Goal: Download file/media

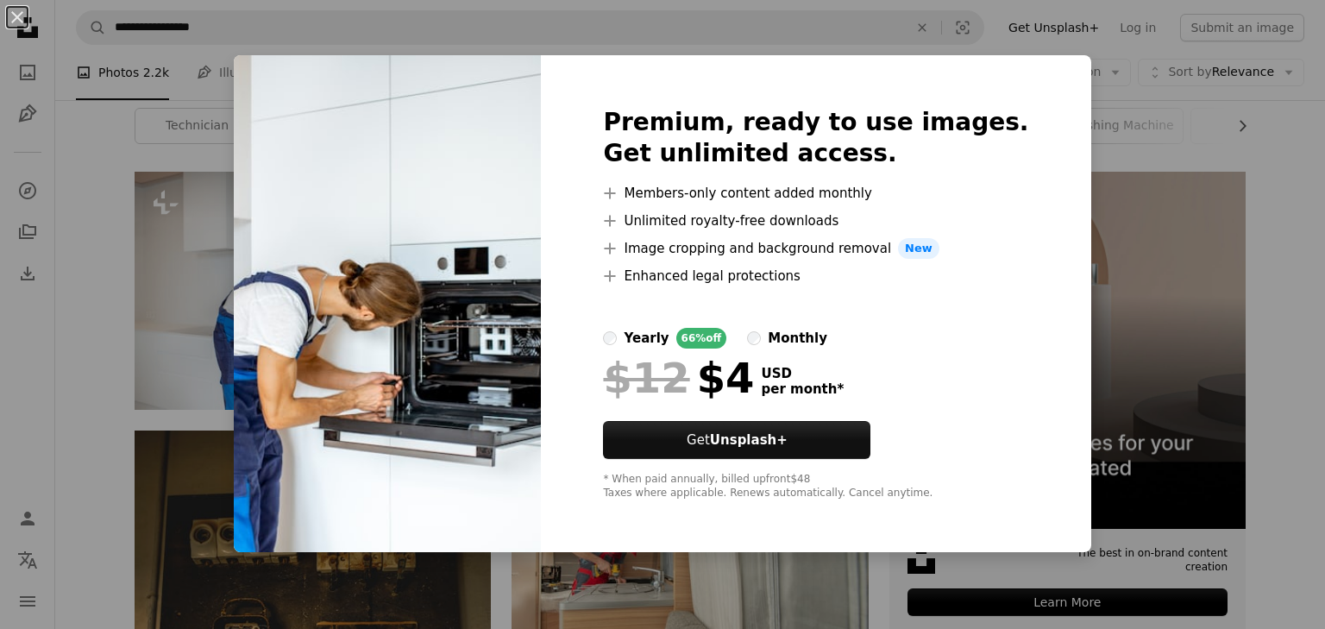
click at [1098, 297] on div "An X shape Premium, ready to use images. Get unlimited access. A plus sign Memb…" at bounding box center [662, 314] width 1325 height 629
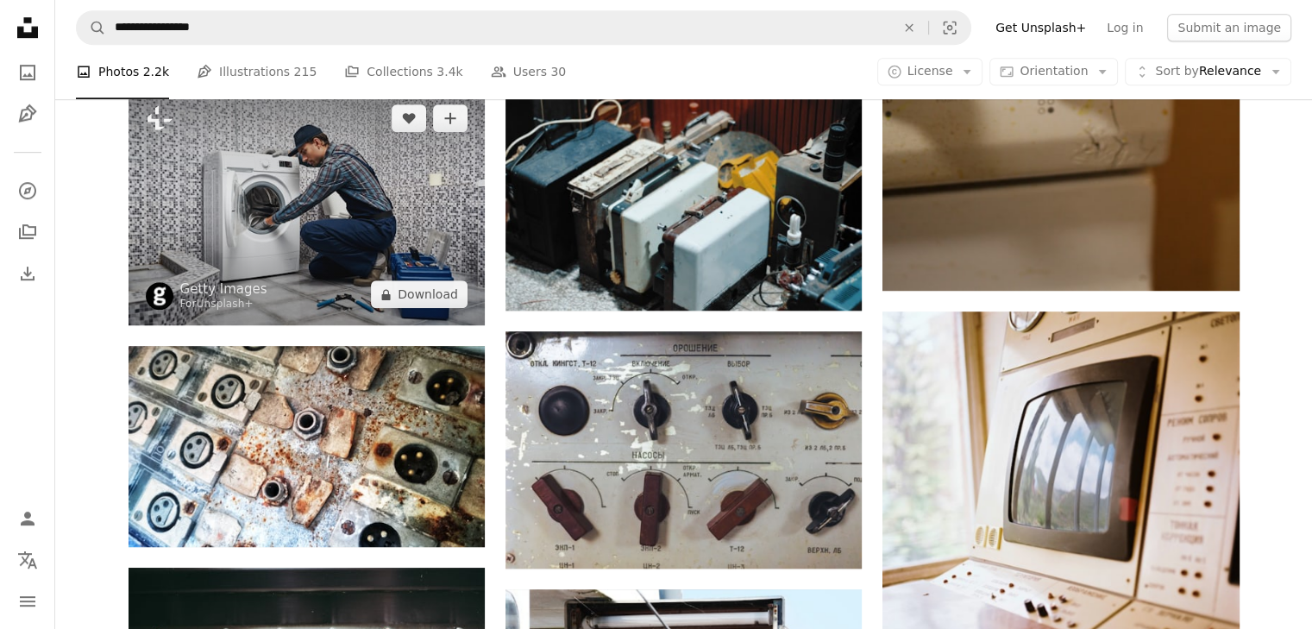
scroll to position [1121, 0]
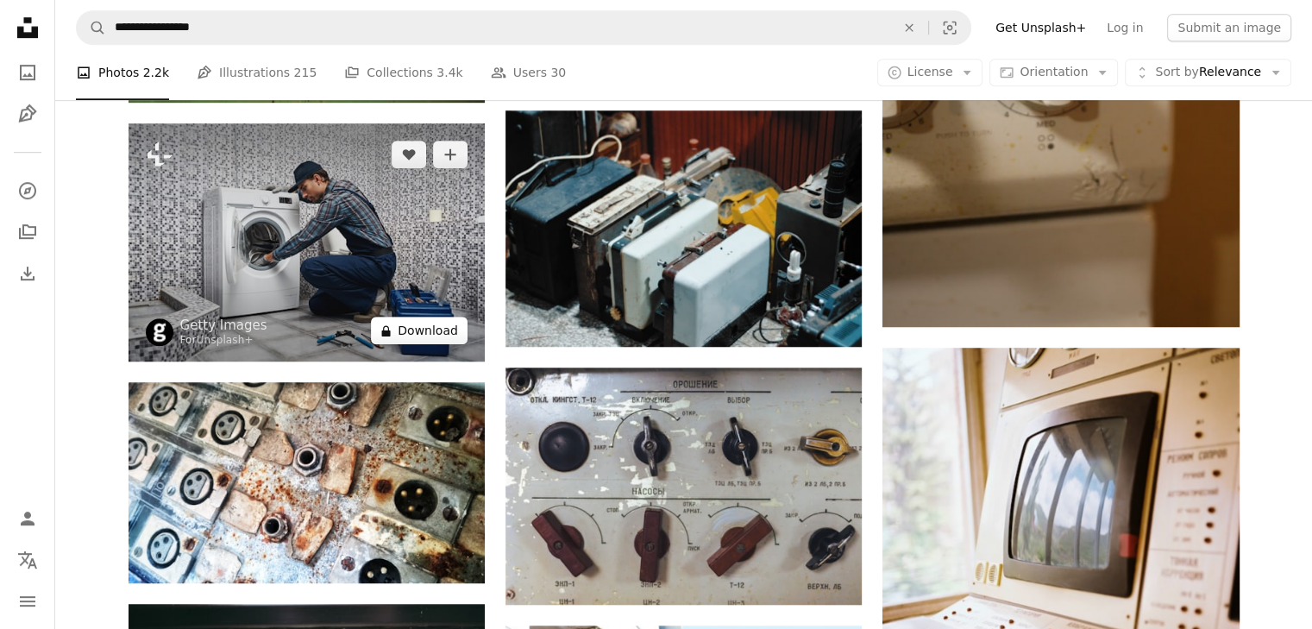
click at [428, 336] on button "A lock Download" at bounding box center [419, 331] width 97 height 28
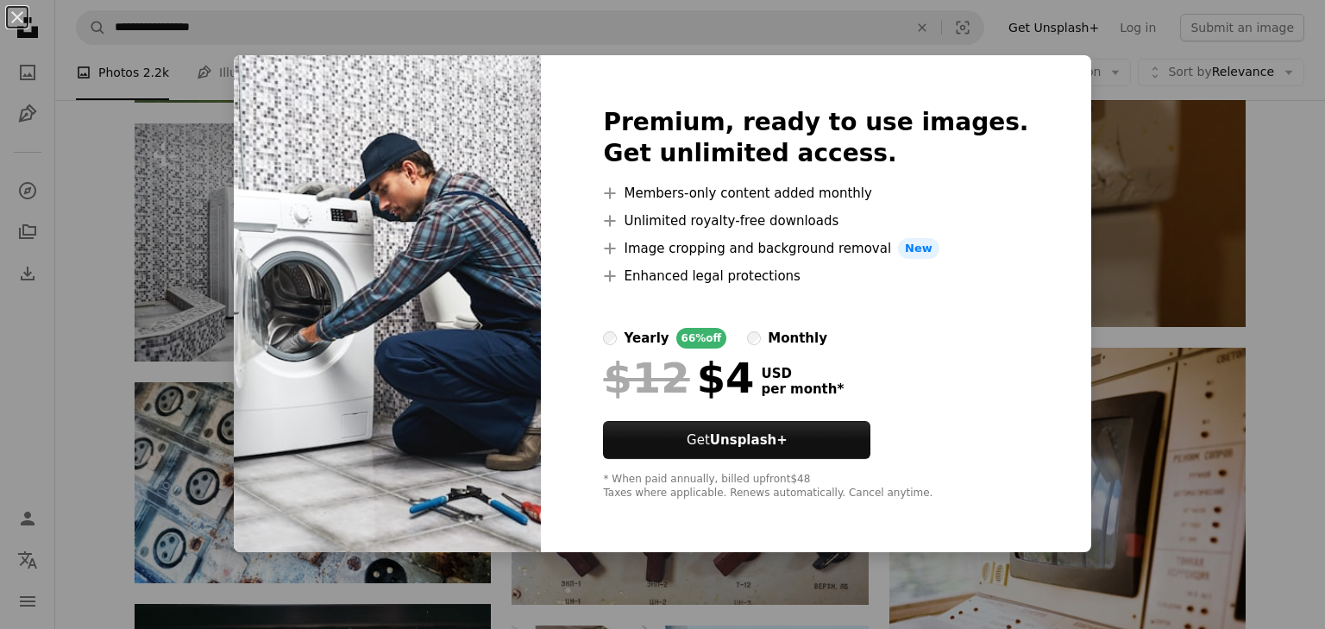
click at [1188, 304] on div "An X shape Premium, ready to use images. Get unlimited access. A plus sign Memb…" at bounding box center [662, 314] width 1325 height 629
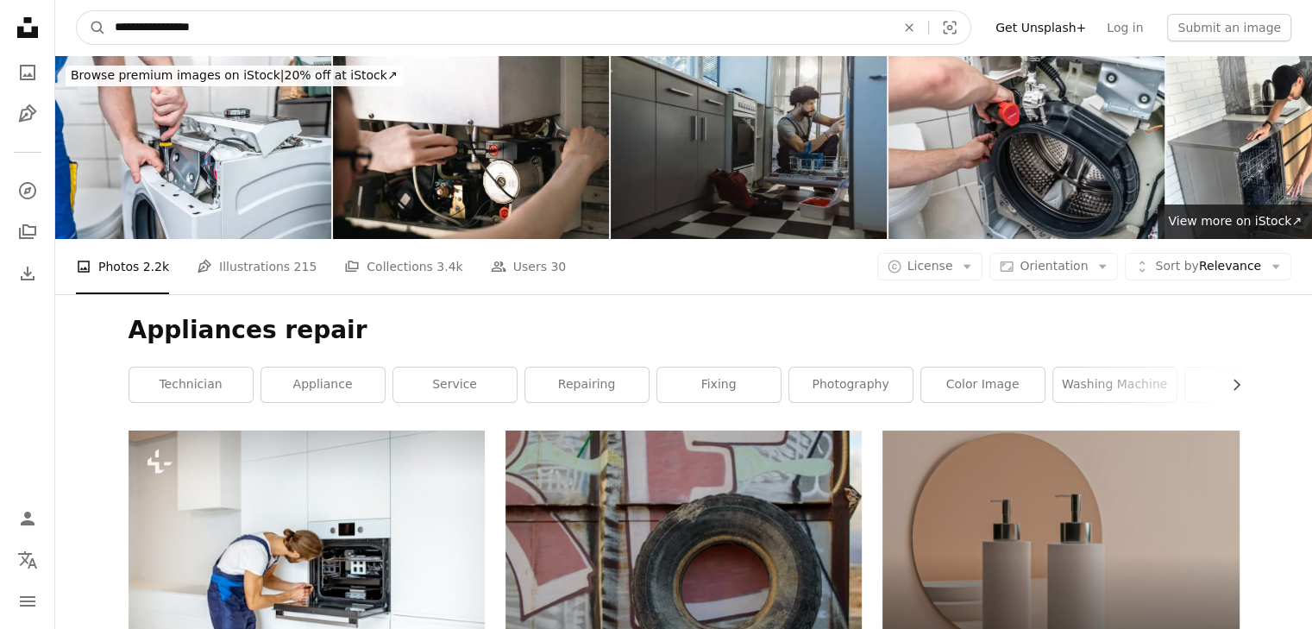
drag, startPoint x: 44, startPoint y: 28, endPoint x: 58, endPoint y: 34, distance: 14.7
